Goal: Information Seeking & Learning: Learn about a topic

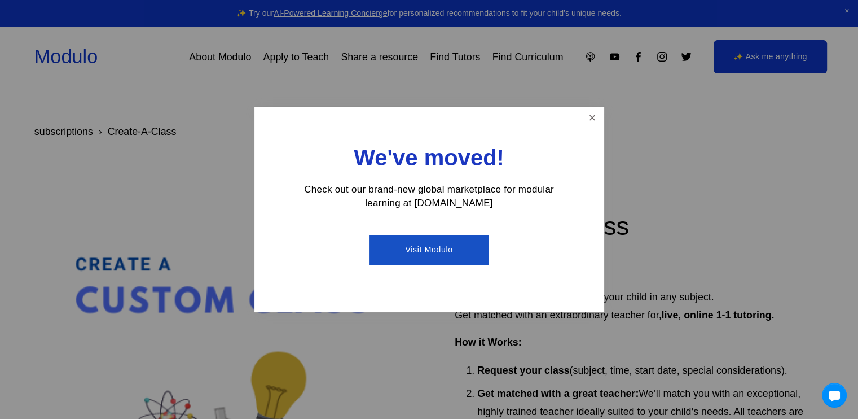
click at [435, 246] on link "Visit Modulo" at bounding box center [429, 250] width 119 height 30
click at [592, 116] on link "Close" at bounding box center [592, 118] width 20 height 20
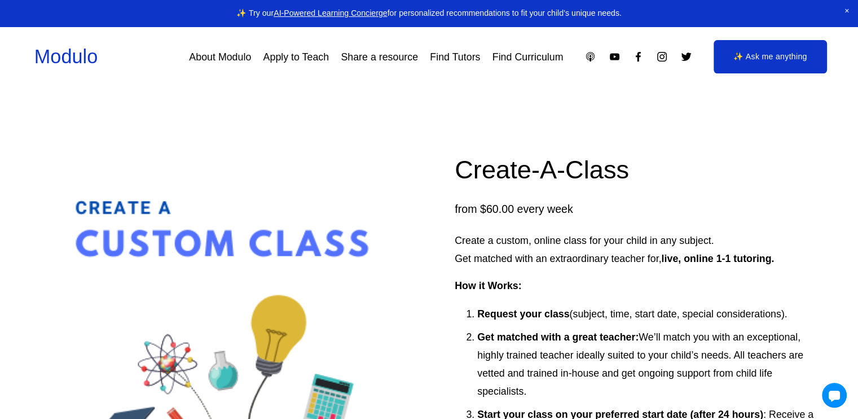
scroll to position [56, 0]
click at [297, 59] on link "Apply to Teach" at bounding box center [296, 57] width 66 height 20
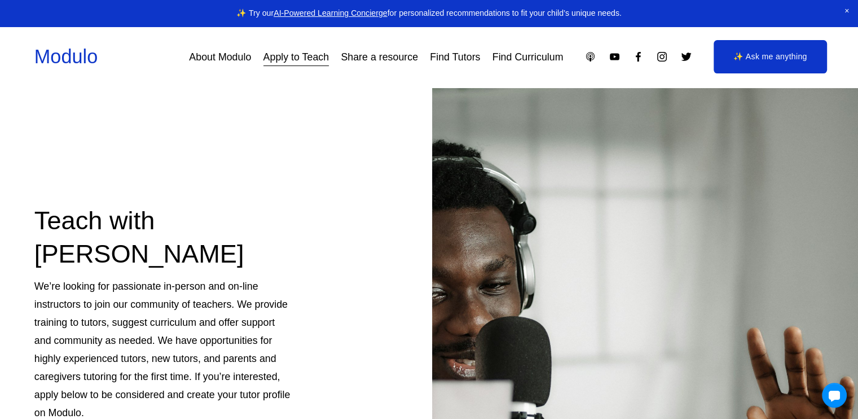
click at [221, 57] on link "About Modulo" at bounding box center [220, 57] width 62 height 20
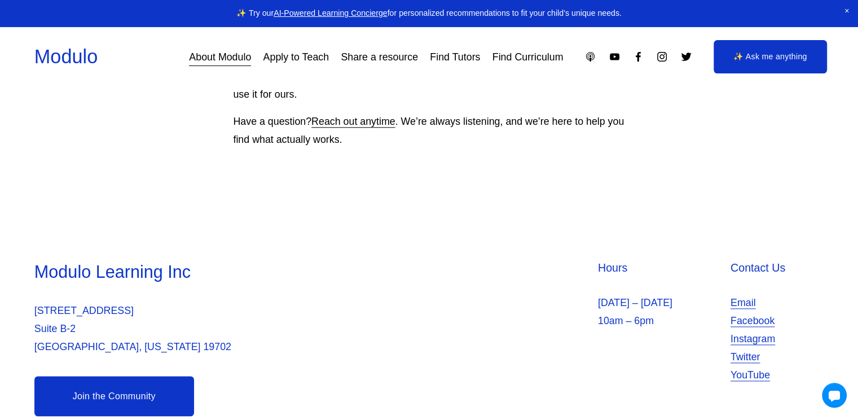
scroll to position [1095, 0]
